Goal: Information Seeking & Learning: Learn about a topic

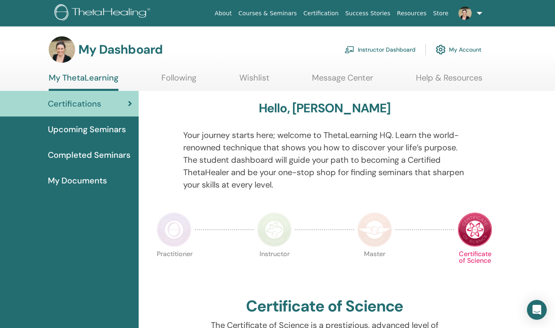
click at [408, 48] on link "Instructor Dashboard" at bounding box center [380, 49] width 71 height 18
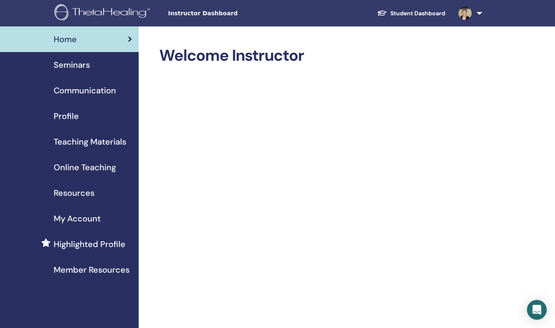
click at [97, 142] on span "Teaching Materials" at bounding box center [90, 141] width 73 height 12
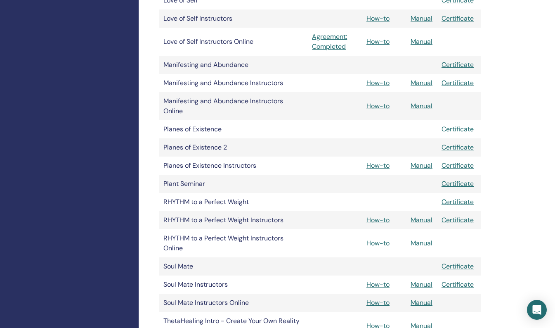
scroll to position [864, 0]
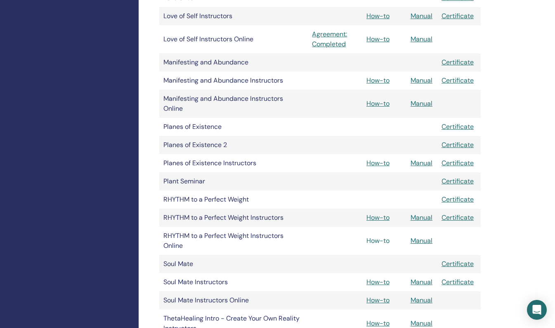
click at [382, 242] on link "How-to" at bounding box center [378, 240] width 23 height 9
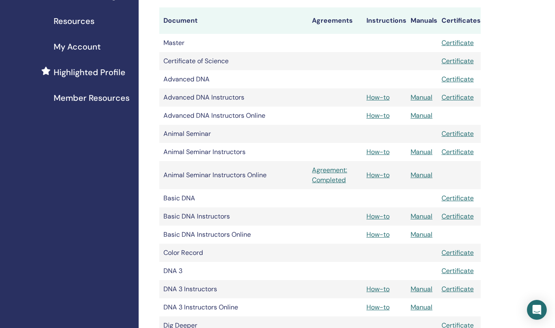
scroll to position [108, 0]
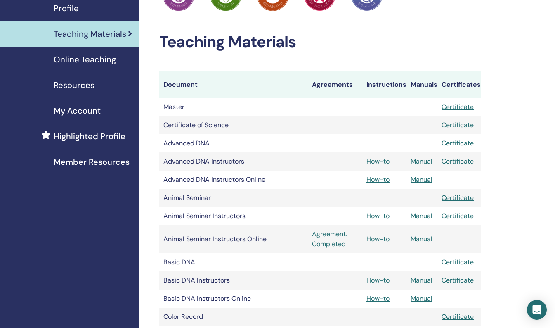
click at [85, 56] on span "Online Teaching" at bounding box center [85, 59] width 62 height 12
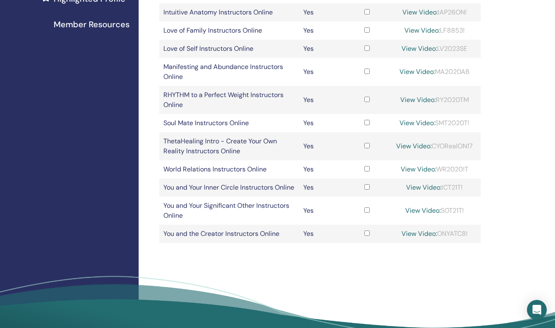
scroll to position [244, 0]
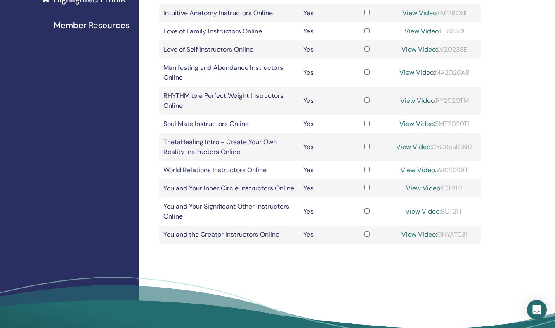
click at [415, 98] on link "View Video:" at bounding box center [419, 100] width 36 height 9
drag, startPoint x: 435, startPoint y: 101, endPoint x: 473, endPoint y: 97, distance: 38.2
click at [473, 97] on div "View Video: RY2020TM" at bounding box center [435, 101] width 84 height 10
drag, startPoint x: 473, startPoint y: 97, endPoint x: 457, endPoint y: 101, distance: 16.6
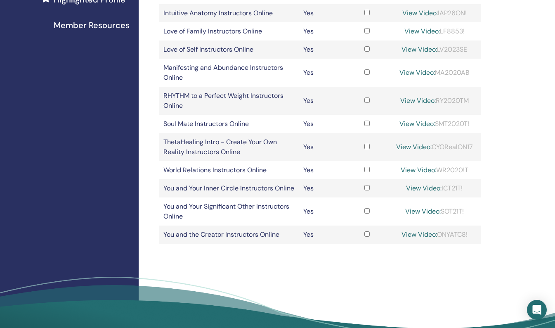
copy div "RY2020TM"
click at [402, 100] on link "View Video:" at bounding box center [419, 100] width 36 height 9
